Goal: Information Seeking & Learning: Learn about a topic

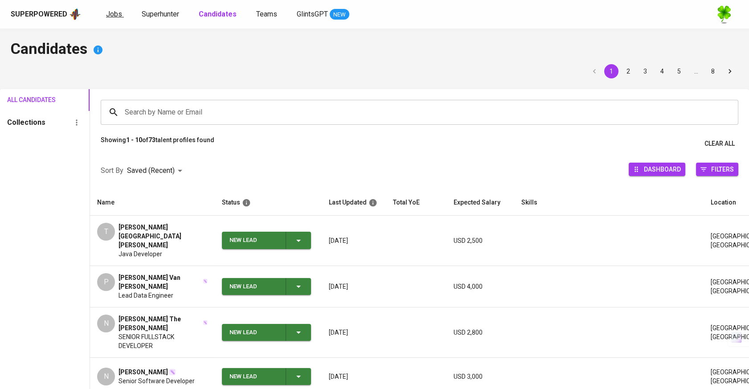
click at [106, 15] on span "Jobs" at bounding box center [114, 14] width 16 height 8
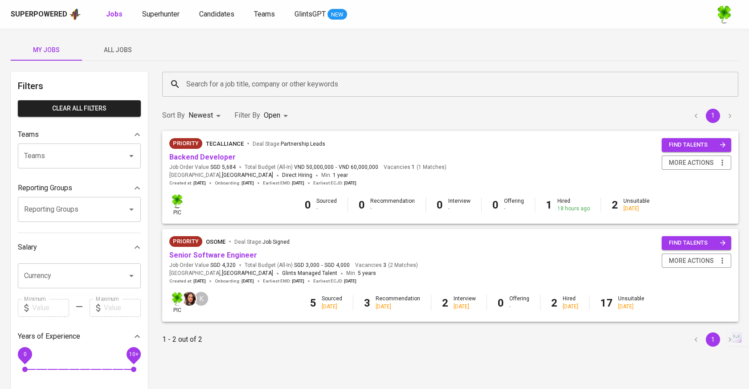
click at [244, 77] on input "Search for a job title, company or other keywords" at bounding box center [452, 84] width 537 height 17
click at [134, 57] on button "All Jobs" at bounding box center [117, 49] width 71 height 21
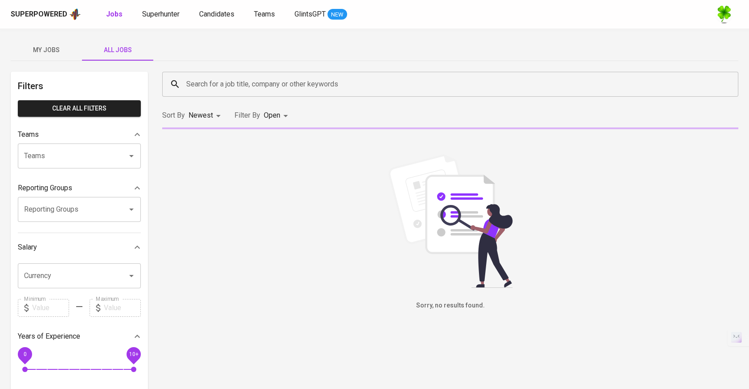
click at [240, 83] on input "Search for a job title, company or other keywords" at bounding box center [452, 84] width 537 height 17
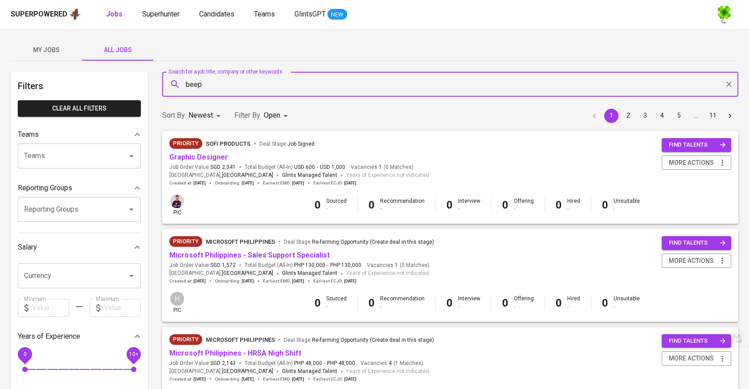
type input "beep"
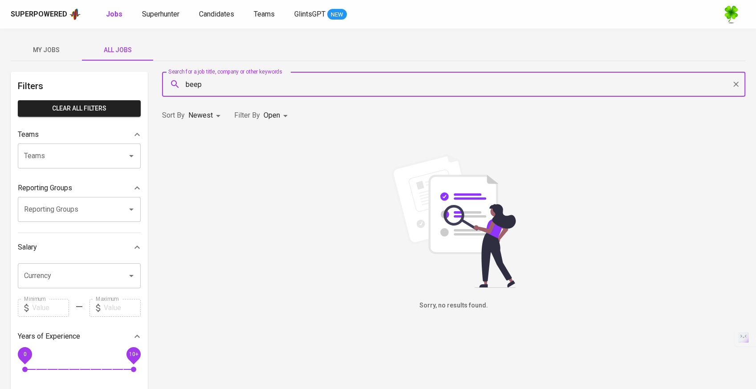
click at [276, 116] on body "Superpowered Jobs Superhunter Candidates Teams GlintsGPT NEW My Jobs All Jobs F…" at bounding box center [378, 304] width 756 height 608
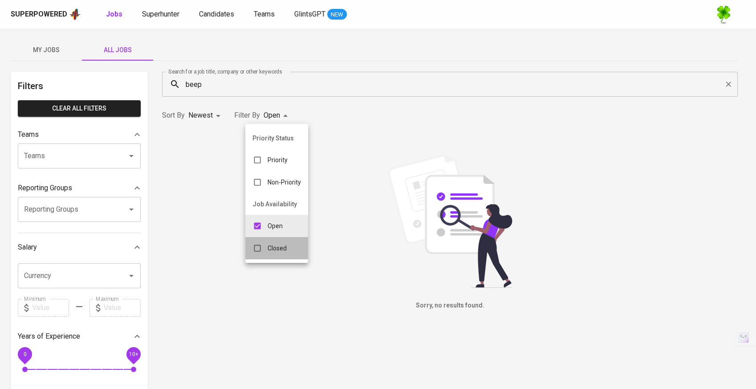
click at [282, 244] on p "Closed" at bounding box center [277, 248] width 19 height 9
type input "OPEN,CLOSE"
checkbox input "true"
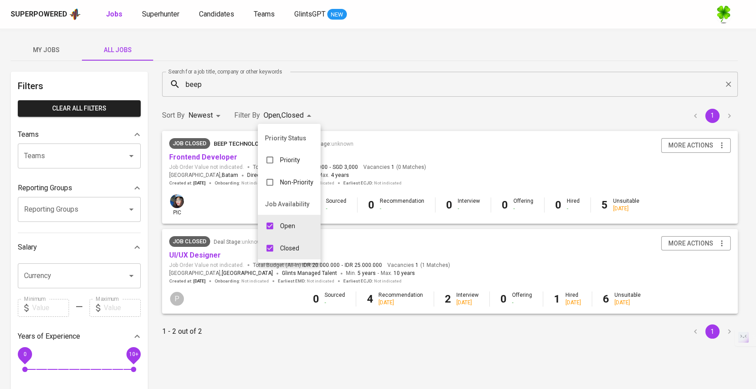
click at [293, 92] on div at bounding box center [378, 194] width 756 height 389
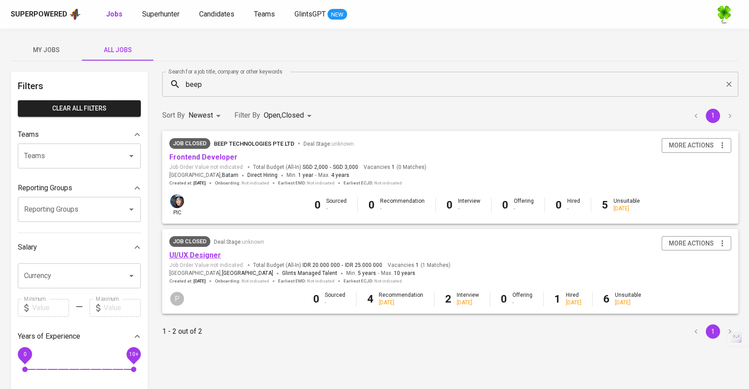
click at [210, 254] on link "UI/UX Designer" at bounding box center [195, 255] width 52 height 8
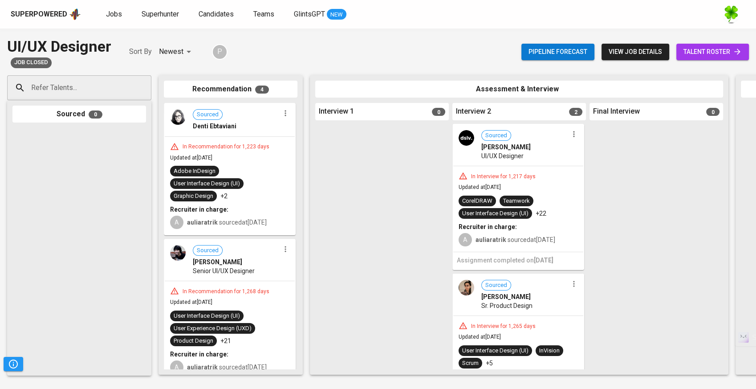
click at [576, 57] on span "Pipeline forecast" at bounding box center [558, 51] width 59 height 11
click at [622, 53] on span "view job details" at bounding box center [635, 51] width 53 height 11
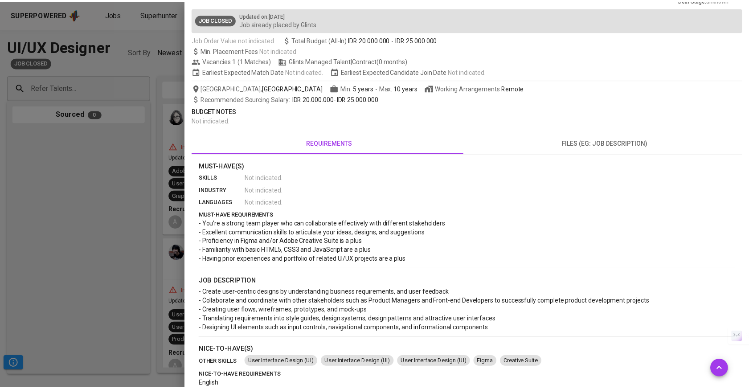
scroll to position [179, 0]
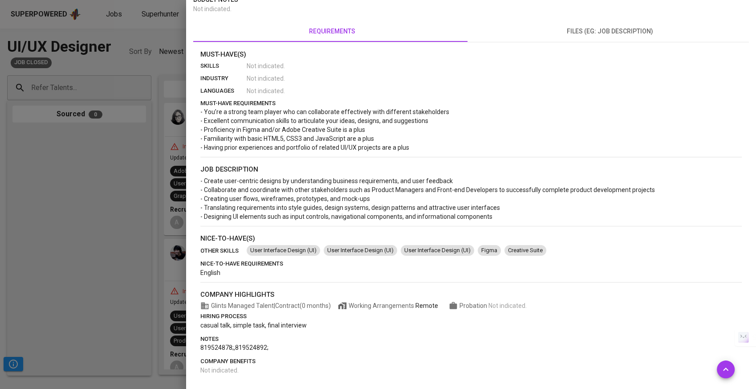
click at [118, 201] on div at bounding box center [378, 194] width 756 height 389
click at [103, 49] on div at bounding box center [378, 194] width 756 height 389
click at [112, 38] on div at bounding box center [378, 194] width 756 height 389
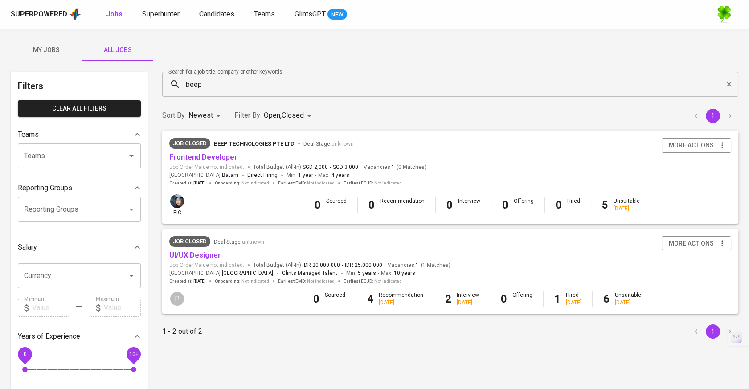
click at [121, 23] on div "Superpowered Jobs Superhunter Candidates Teams GlintsGPT NEW" at bounding box center [374, 14] width 749 height 29
drag, startPoint x: 115, startPoint y: 19, endPoint x: 72, endPoint y: 44, distance: 49.5
click at [115, 19] on link "Jobs" at bounding box center [115, 14] width 18 height 11
type input "OPEN"
